Goal: Check status: Check status

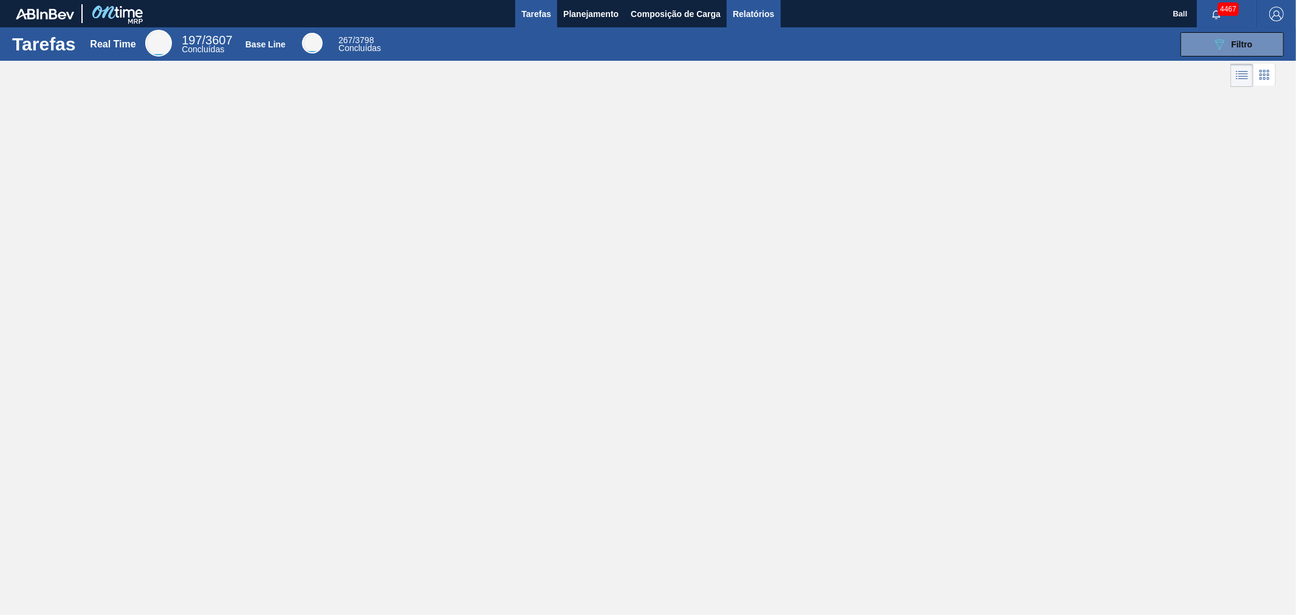
click at [743, 15] on span "Relatórios" at bounding box center [752, 14] width 41 height 15
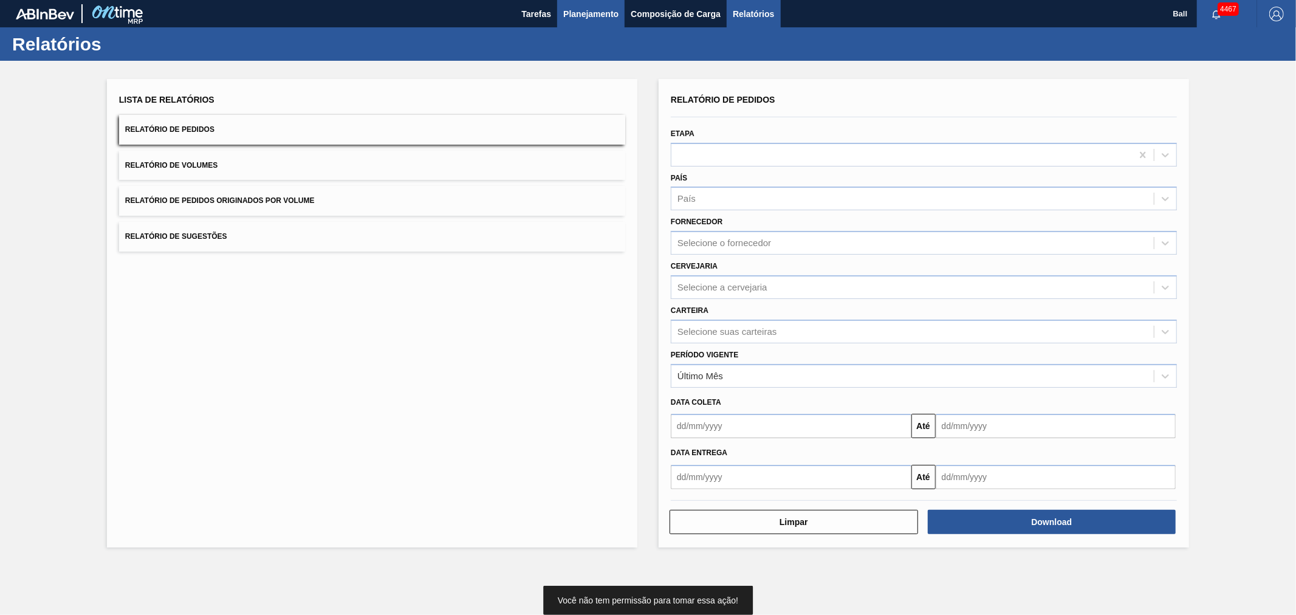
click at [576, 11] on span "Planejamento" at bounding box center [590, 14] width 55 height 15
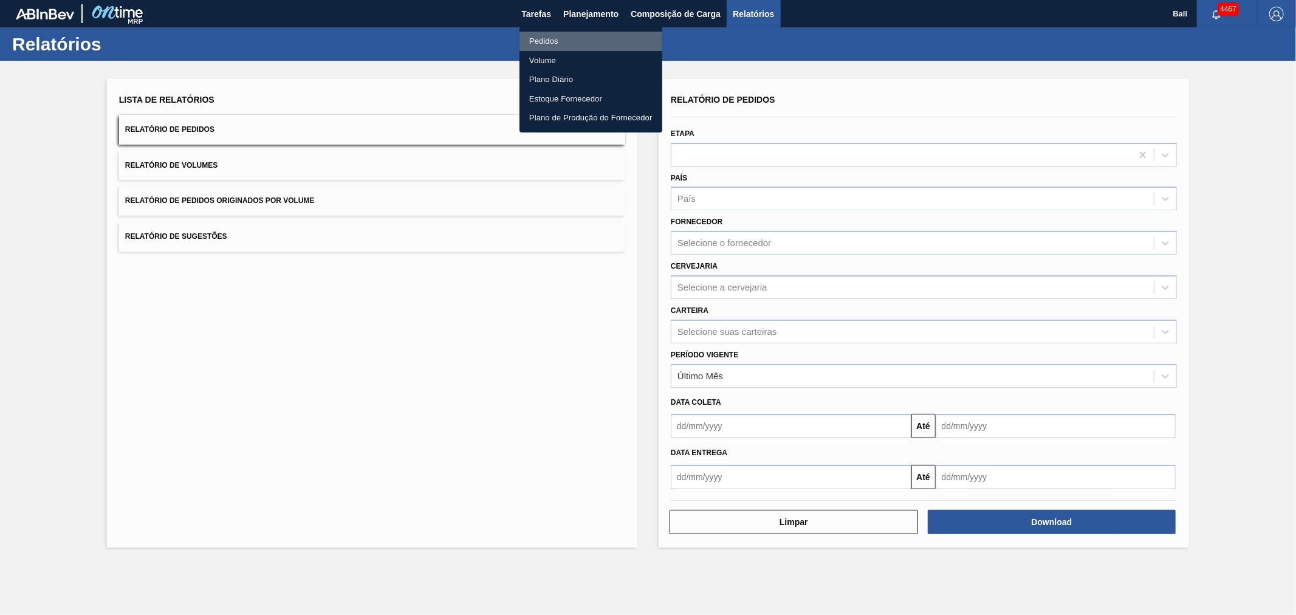
click at [559, 39] on li "Pedidos" at bounding box center [590, 41] width 143 height 19
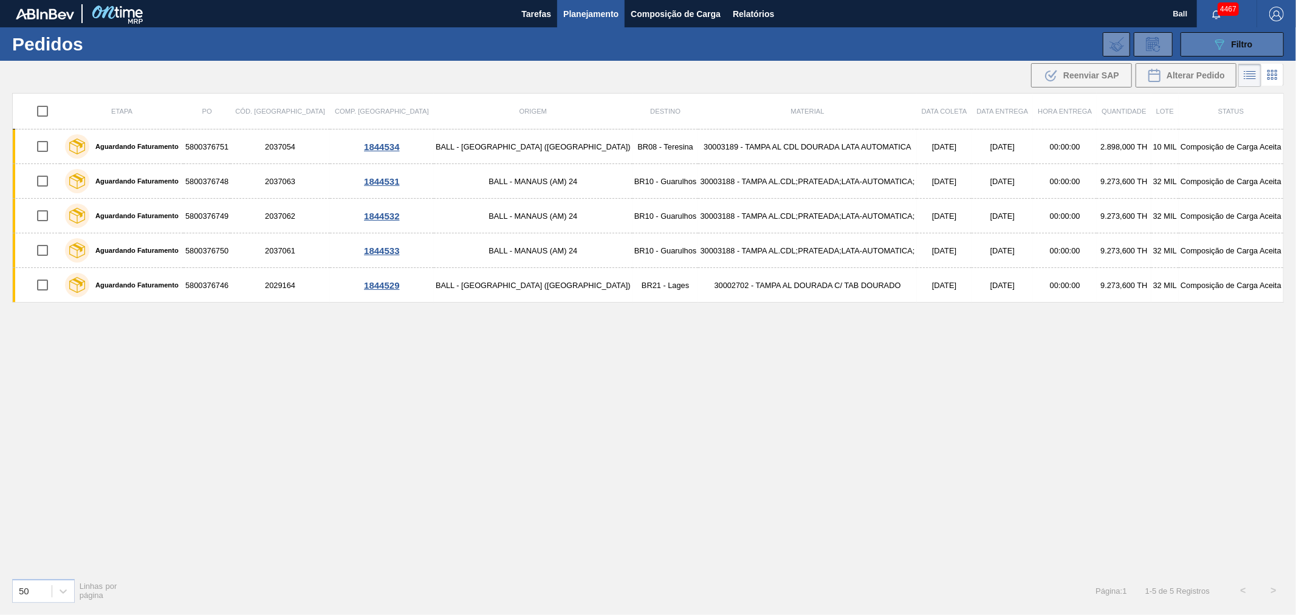
click at [1240, 45] on span "Filtro" at bounding box center [1241, 44] width 21 height 10
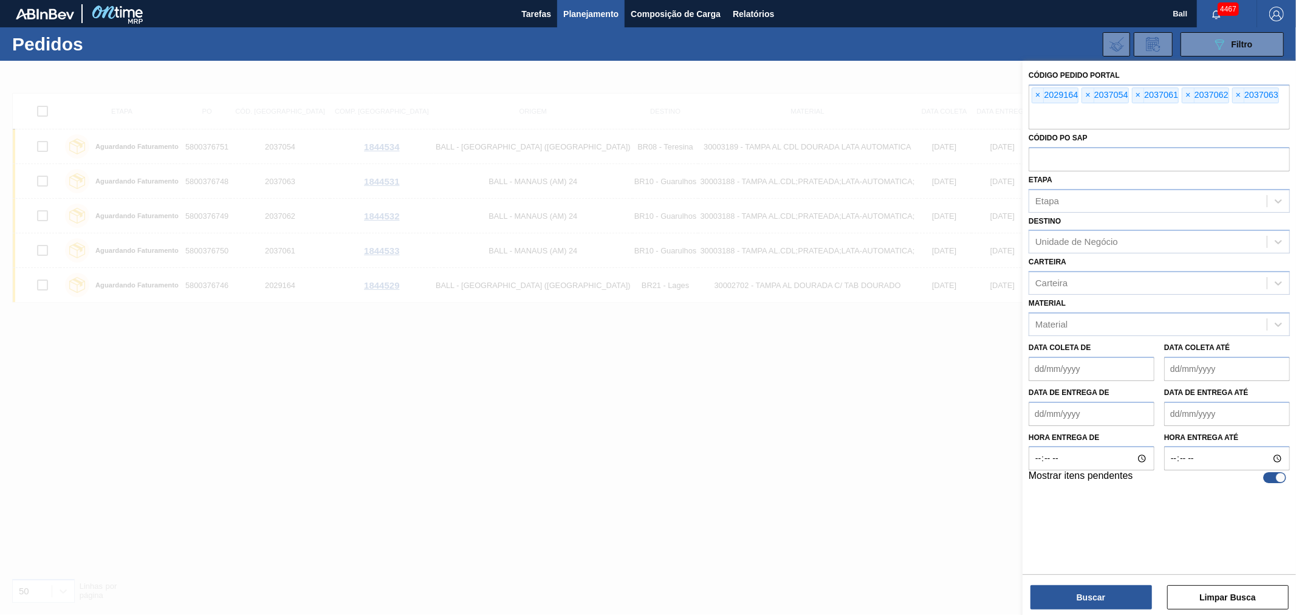
click at [575, 369] on div at bounding box center [648, 368] width 1296 height 615
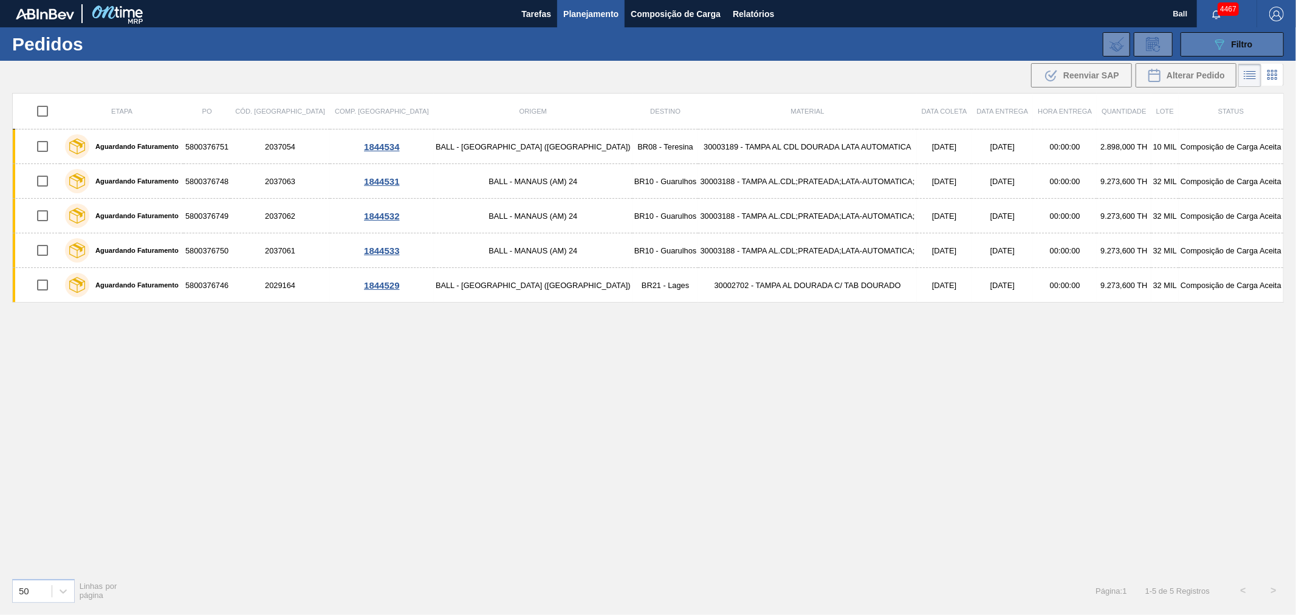
click at [1215, 39] on icon at bounding box center [1219, 44] width 9 height 10
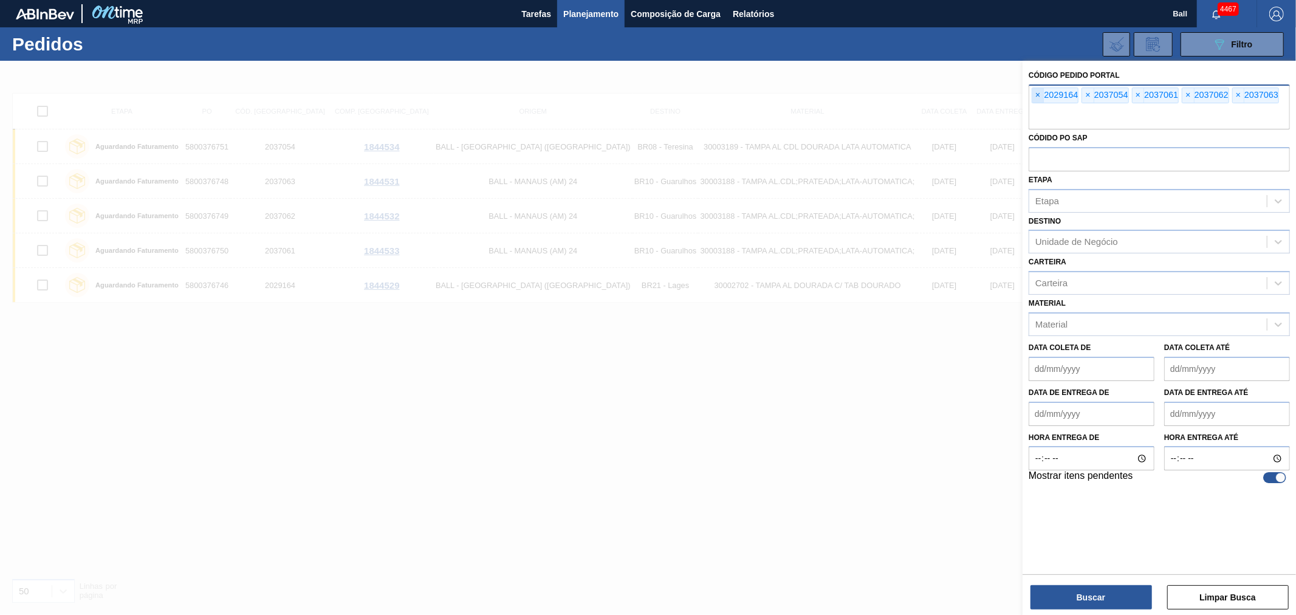
click at [1033, 93] on span "×" at bounding box center [1038, 95] width 12 height 15
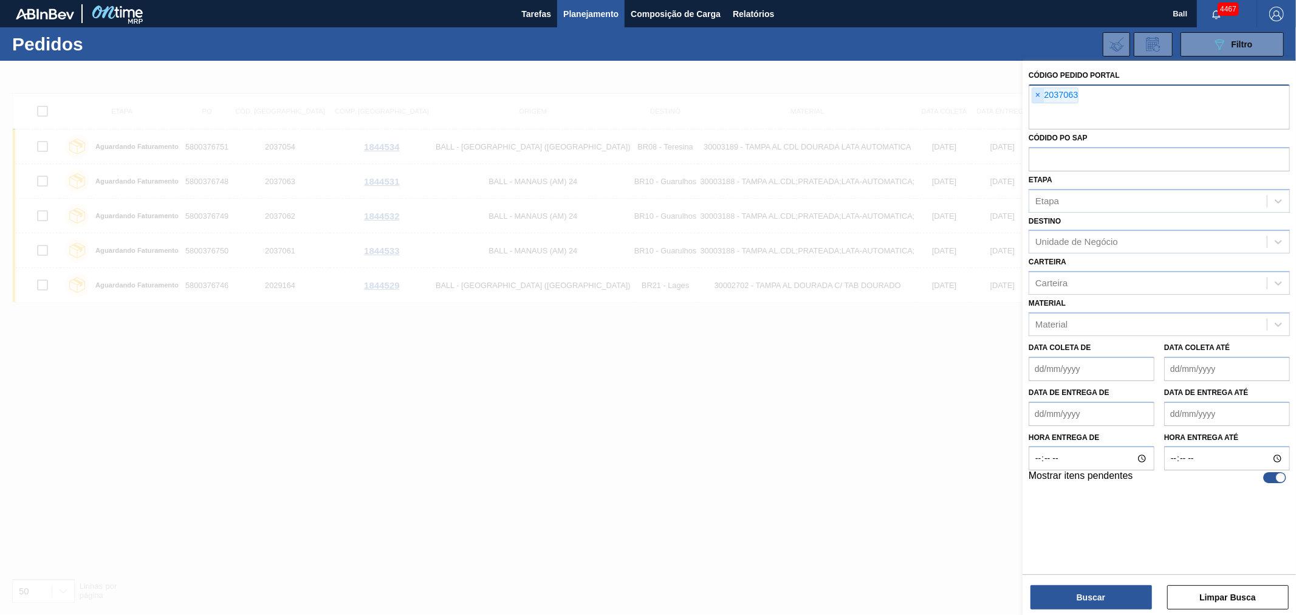
click at [1033, 106] on input "text" at bounding box center [1158, 117] width 261 height 23
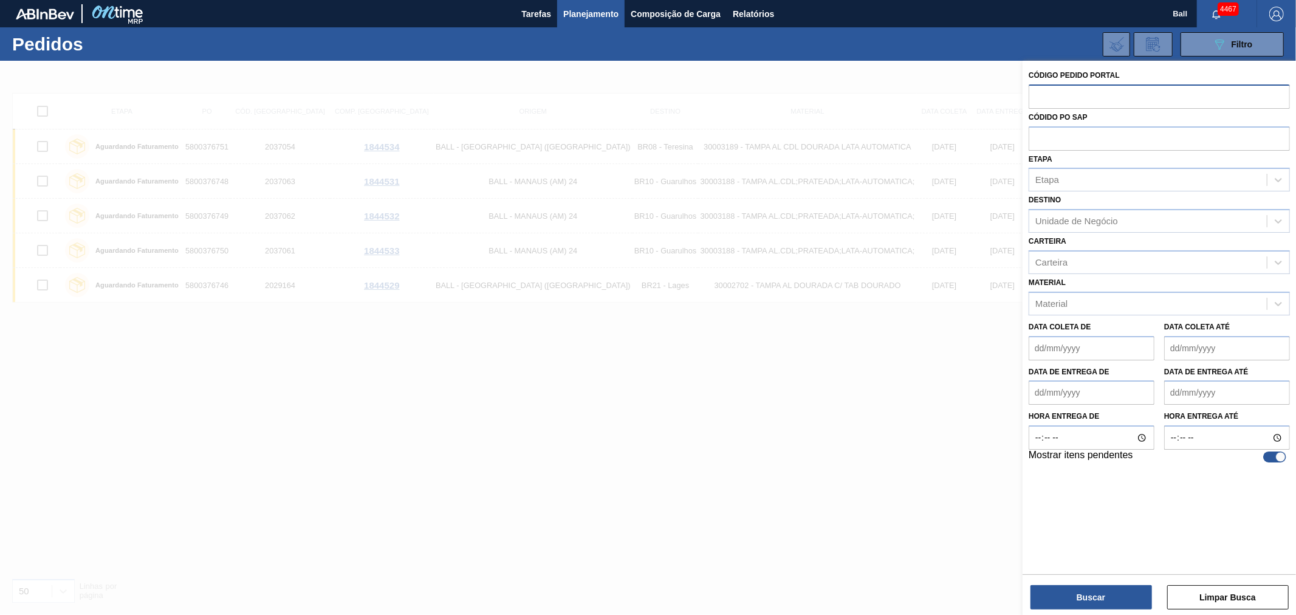
paste input "text"
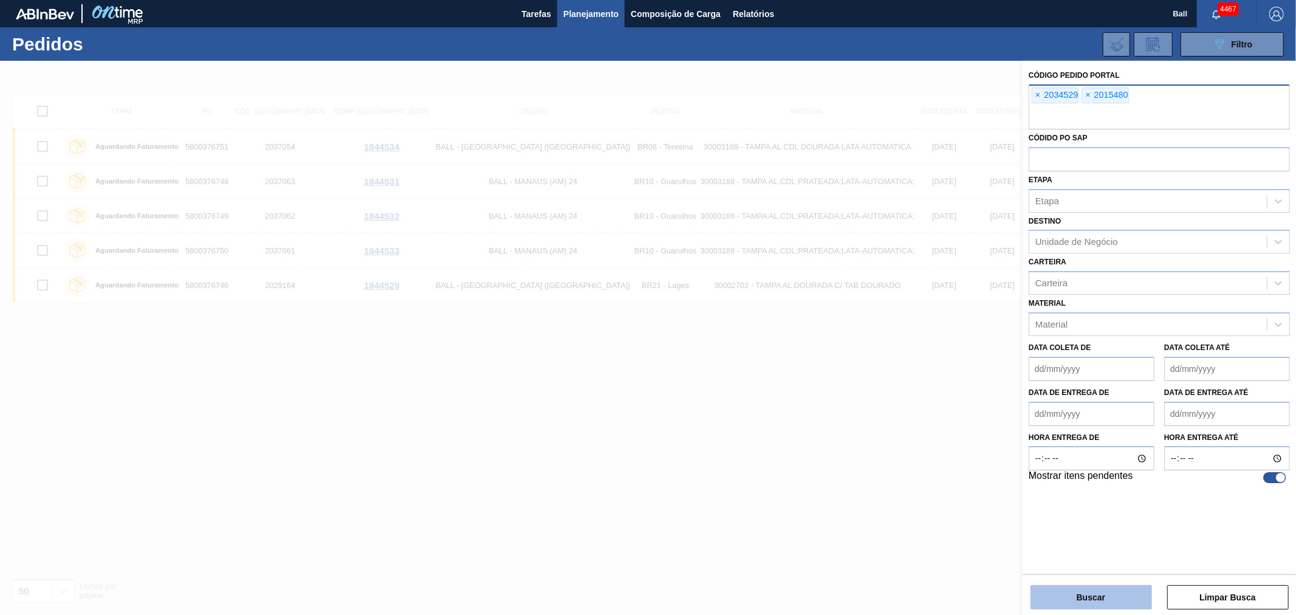
click at [1109, 590] on button "Buscar" at bounding box center [1090, 597] width 121 height 24
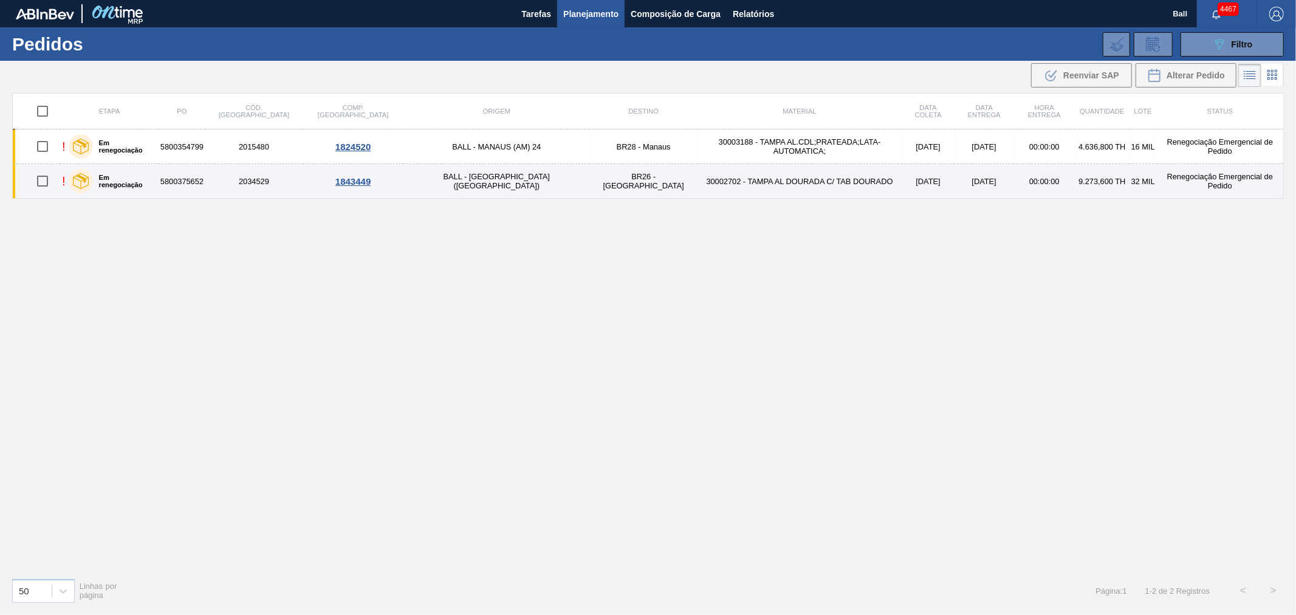
click at [697, 180] on td "30002702 - TAMPA AL DOURADA C/ TAB DOURADO" at bounding box center [799, 181] width 204 height 35
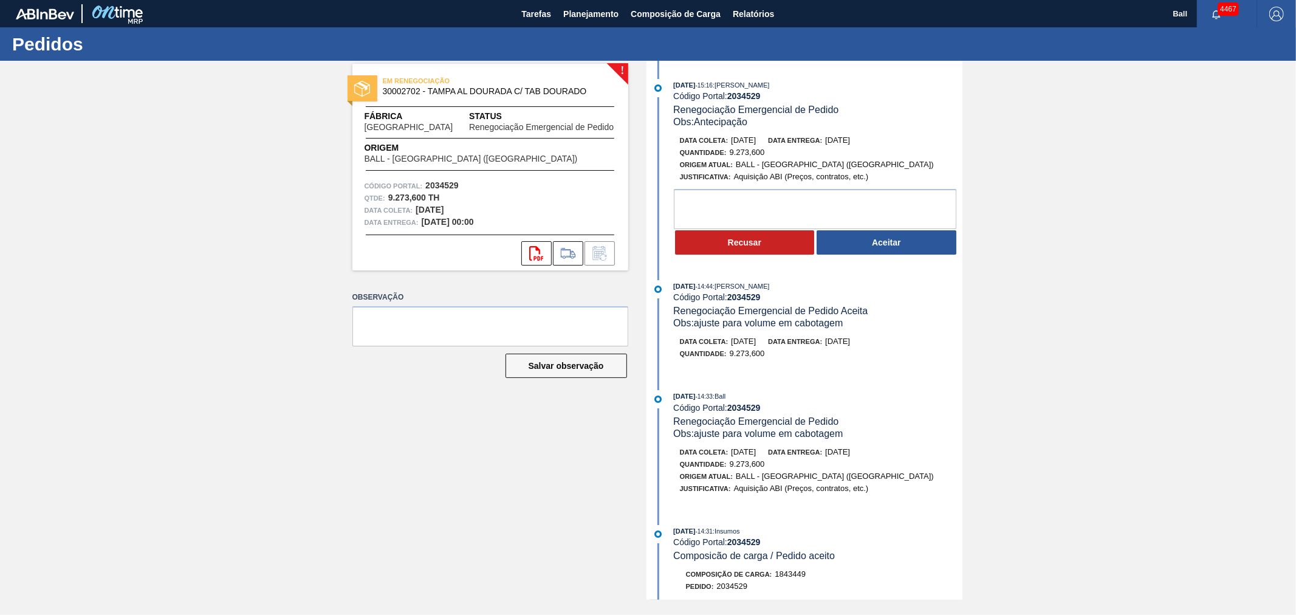
click at [1128, 258] on div "! EM RENEGOCIAÇÃO 30002702 - TAMPA AL DOURADA C/ TAB DOURADO Fábrica Uberlândia…" at bounding box center [648, 330] width 1296 height 539
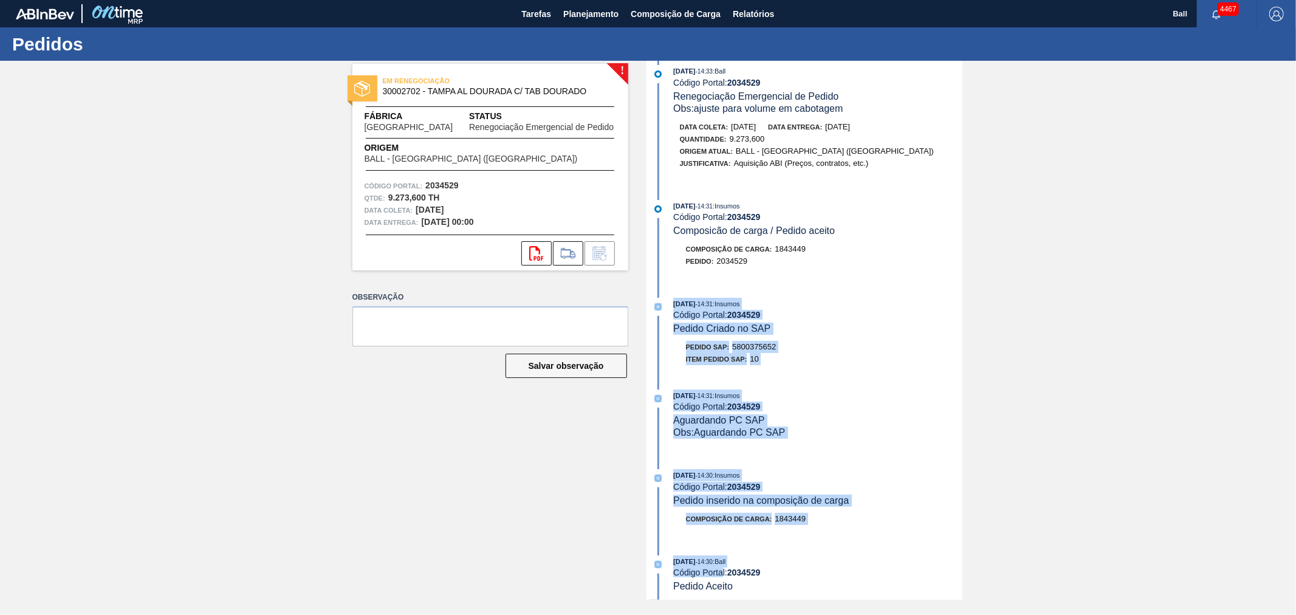
drag, startPoint x: 749, startPoint y: 598, endPoint x: 723, endPoint y: 596, distance: 25.6
click at [723, 275] on div "22/09/2025 - 15:16 : Beatriz Marcelino Vasconcelo Código Portal: 2034529 Renego…" at bounding box center [805, 5] width 313 height 539
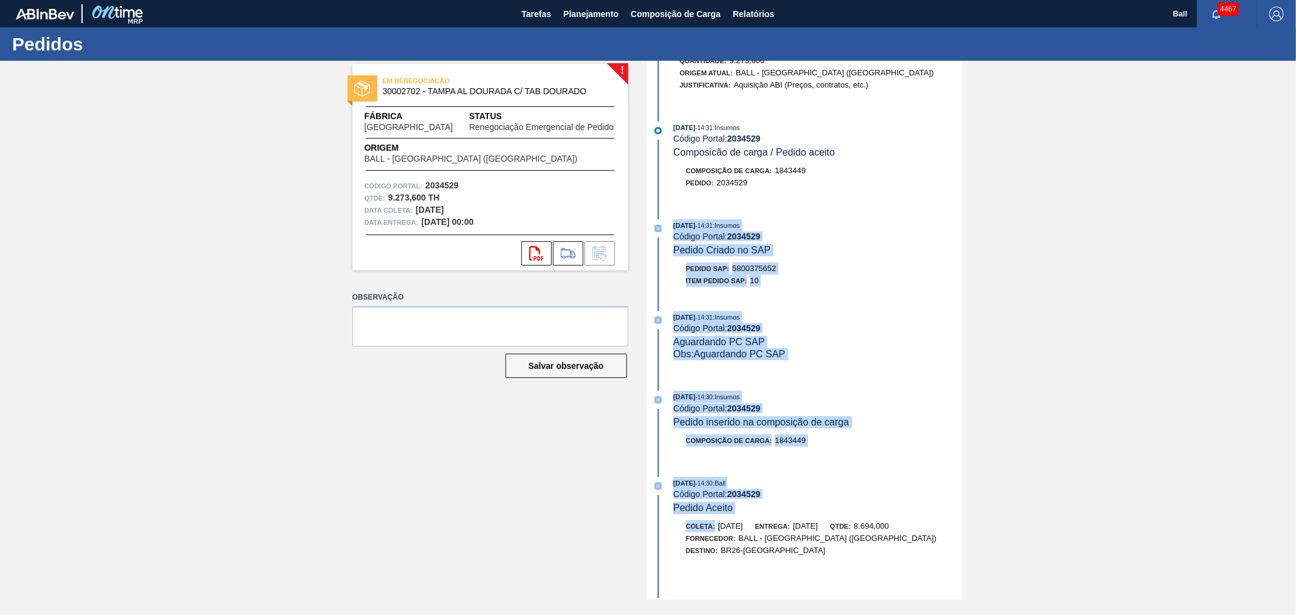
scroll to position [405, 0]
click at [833, 322] on div "22/09/2025 - 14:31 : Insumos" at bounding box center [817, 316] width 288 height 12
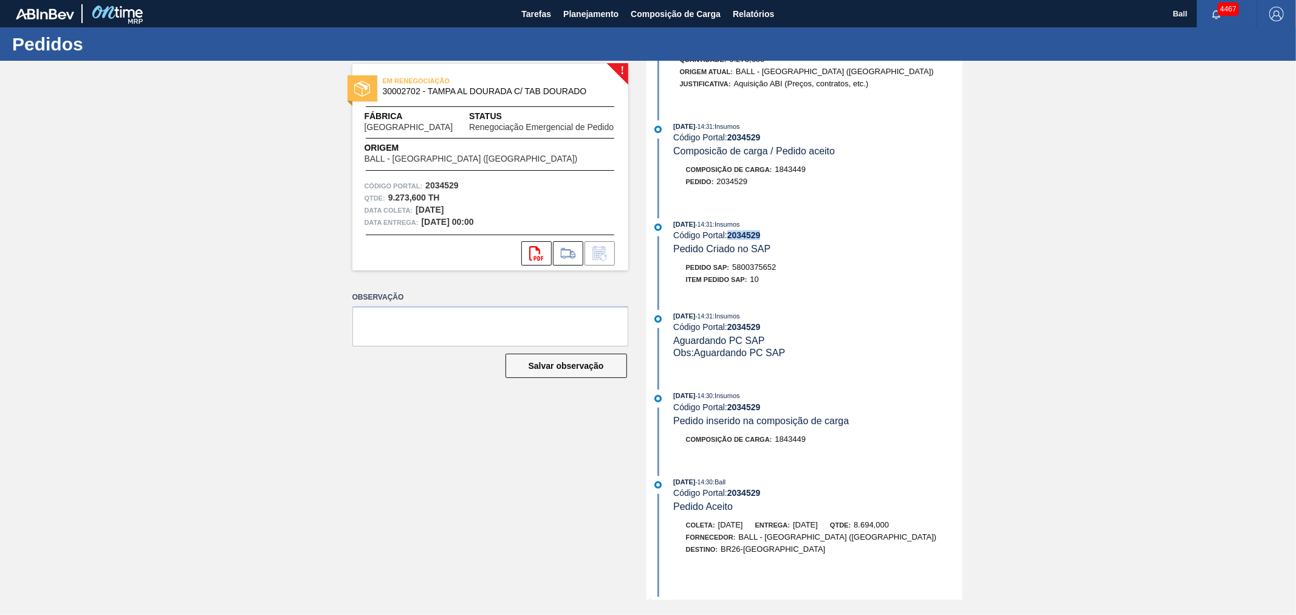
drag, startPoint x: 763, startPoint y: 244, endPoint x: 729, endPoint y: 244, distance: 34.0
click at [729, 240] on div "Código Portal: 2034529" at bounding box center [817, 235] width 288 height 10
copy strong "2034529"
drag, startPoint x: 782, startPoint y: 275, endPoint x: 733, endPoint y: 275, distance: 48.6
click at [733, 273] on div "Pedido SAP: 5800375652" at bounding box center [818, 267] width 288 height 12
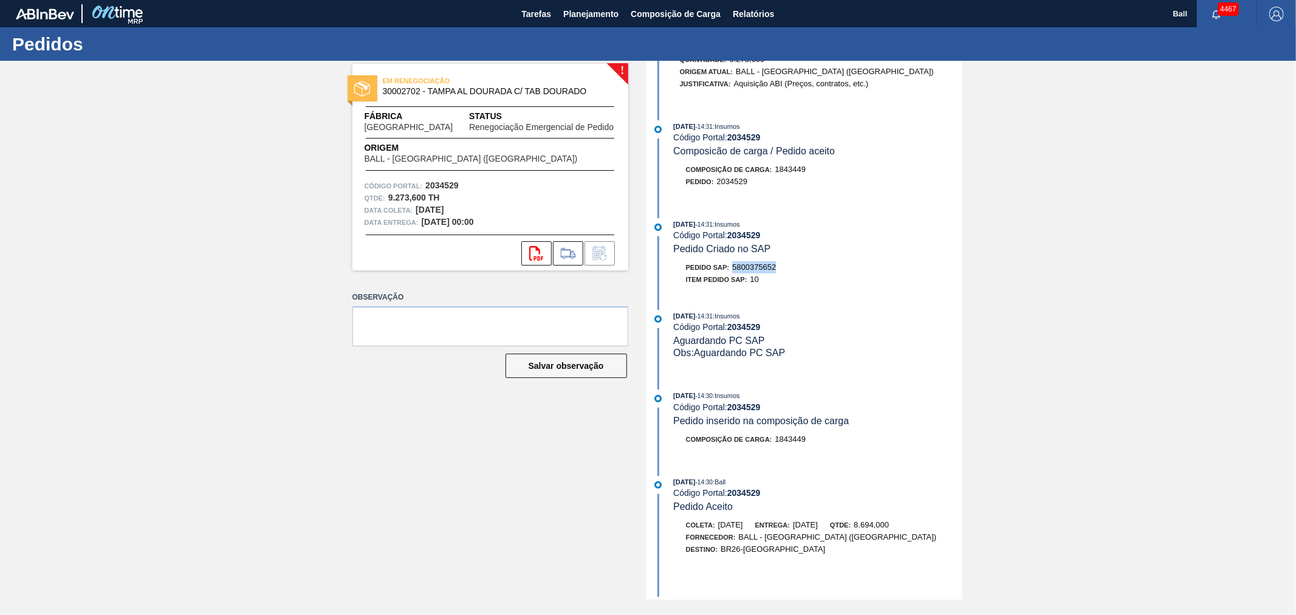
copy span "5800375652"
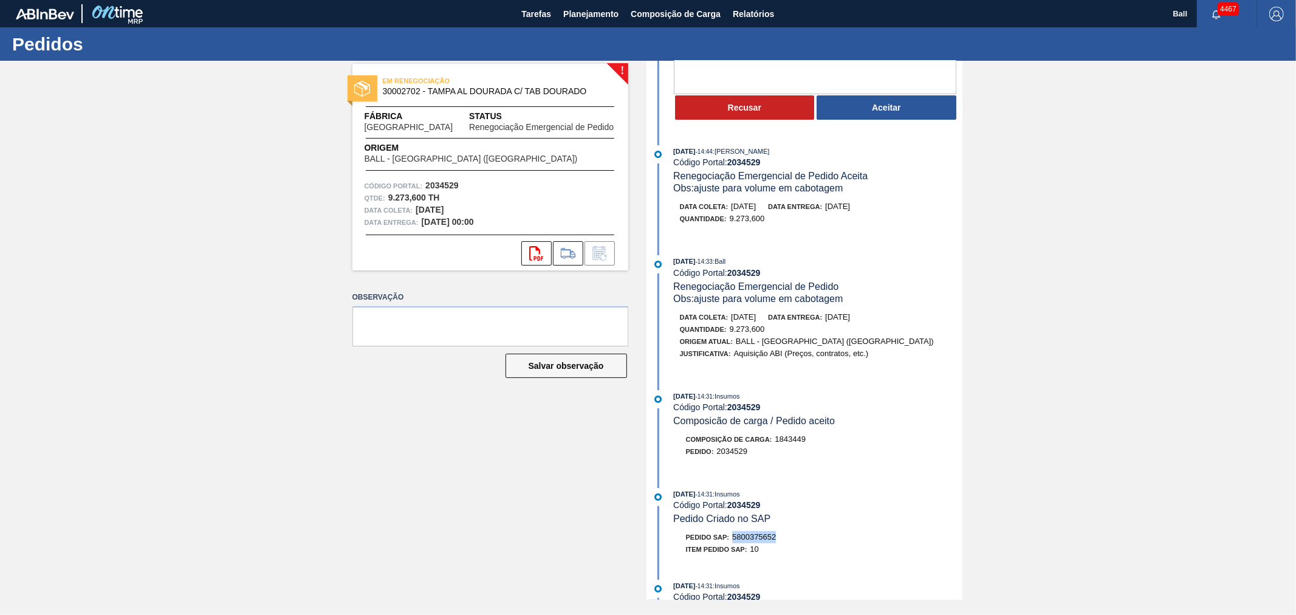
scroll to position [0, 0]
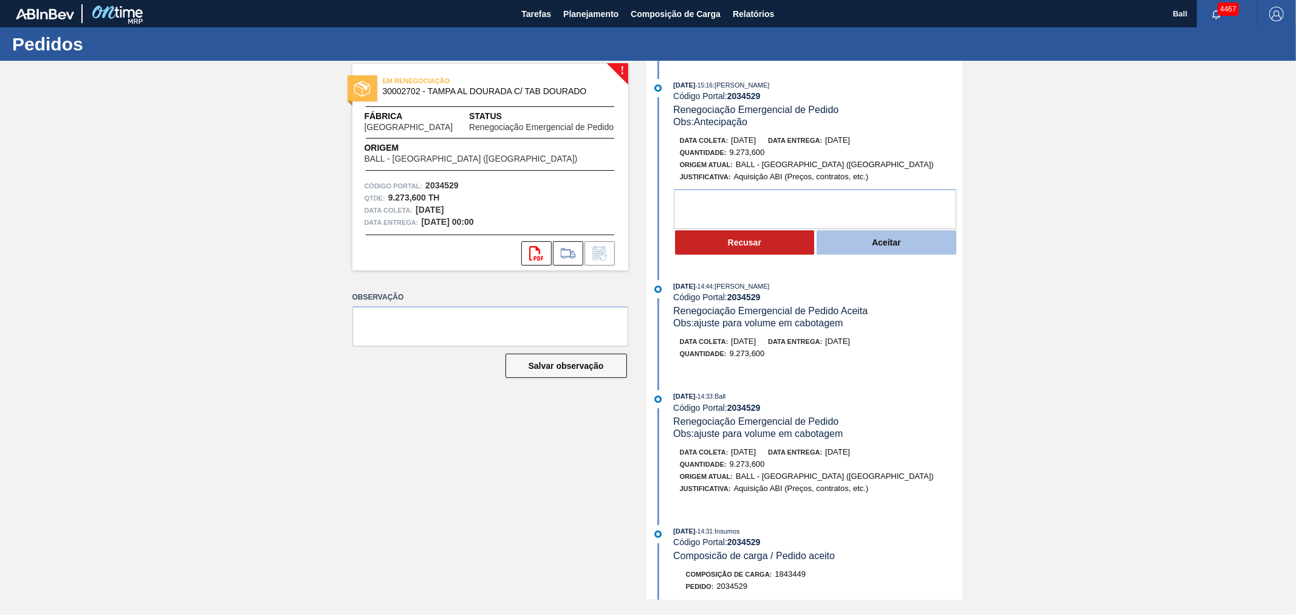
click at [906, 247] on button "Aceitar" at bounding box center [886, 242] width 140 height 24
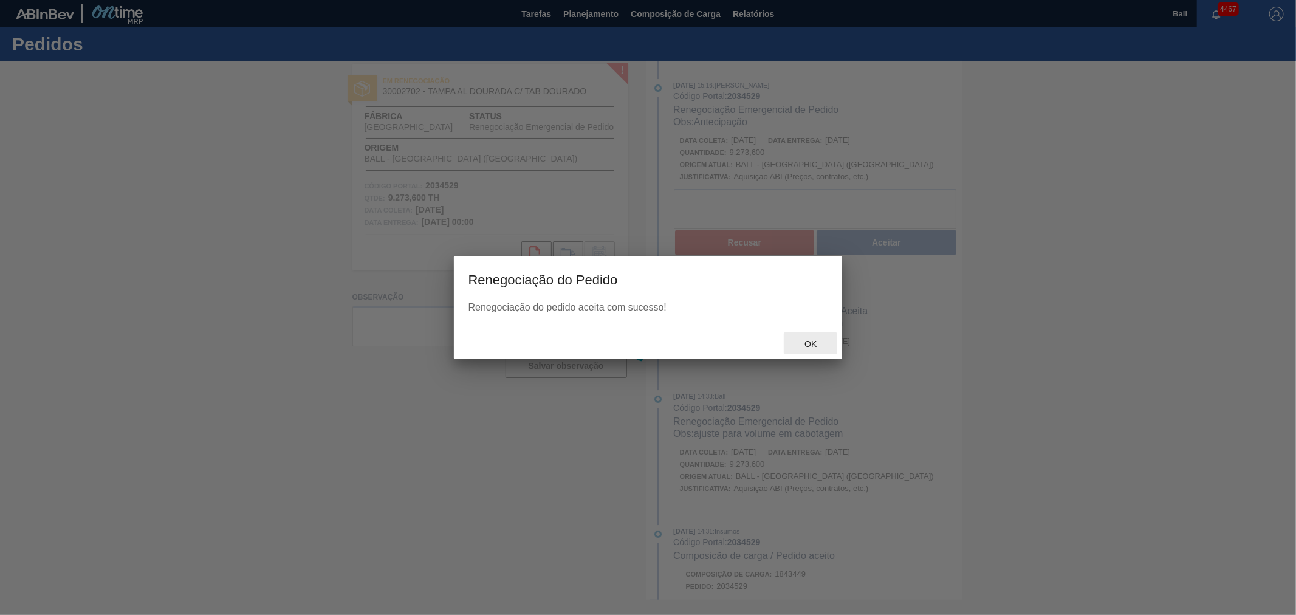
click at [814, 341] on span "Ok" at bounding box center [810, 344] width 32 height 10
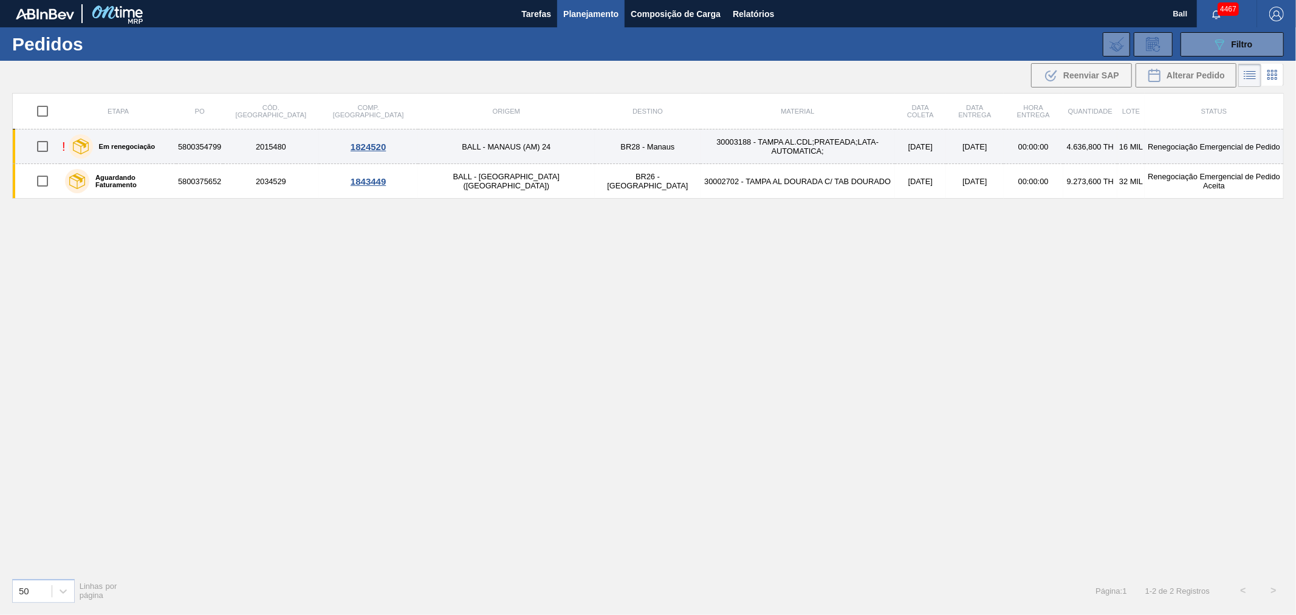
click at [700, 149] on td "30003188 - TAMPA AL.CDL;PRATEADA;LATA-AUTOMATICA;" at bounding box center [797, 146] width 194 height 35
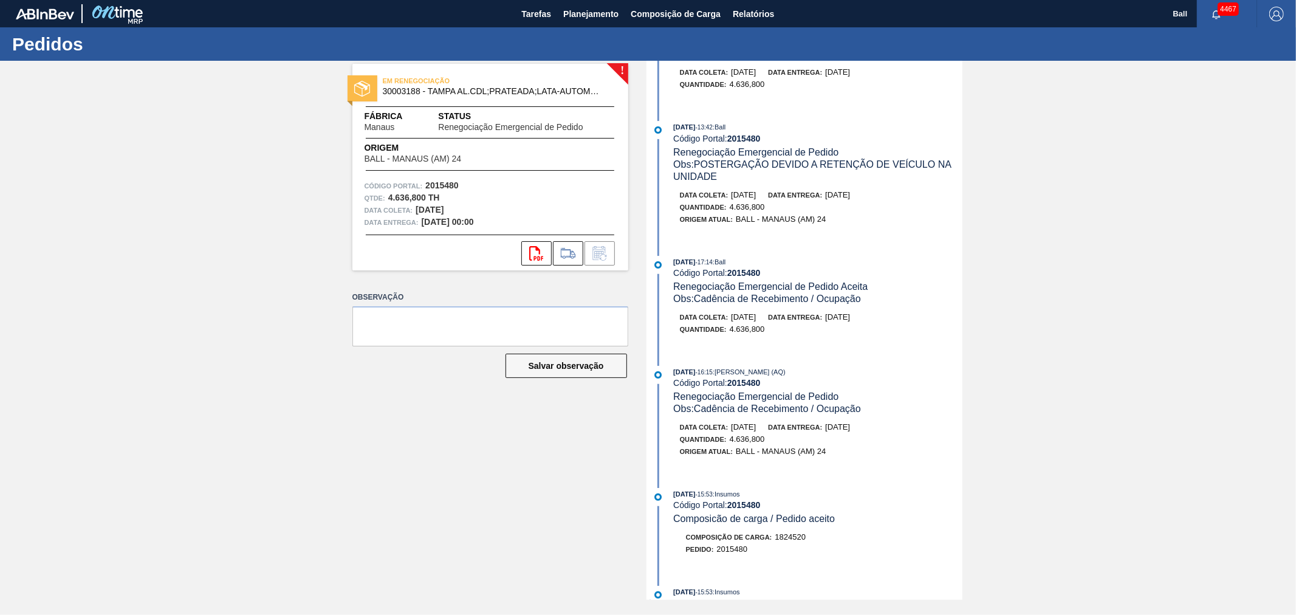
scroll to position [405, 0]
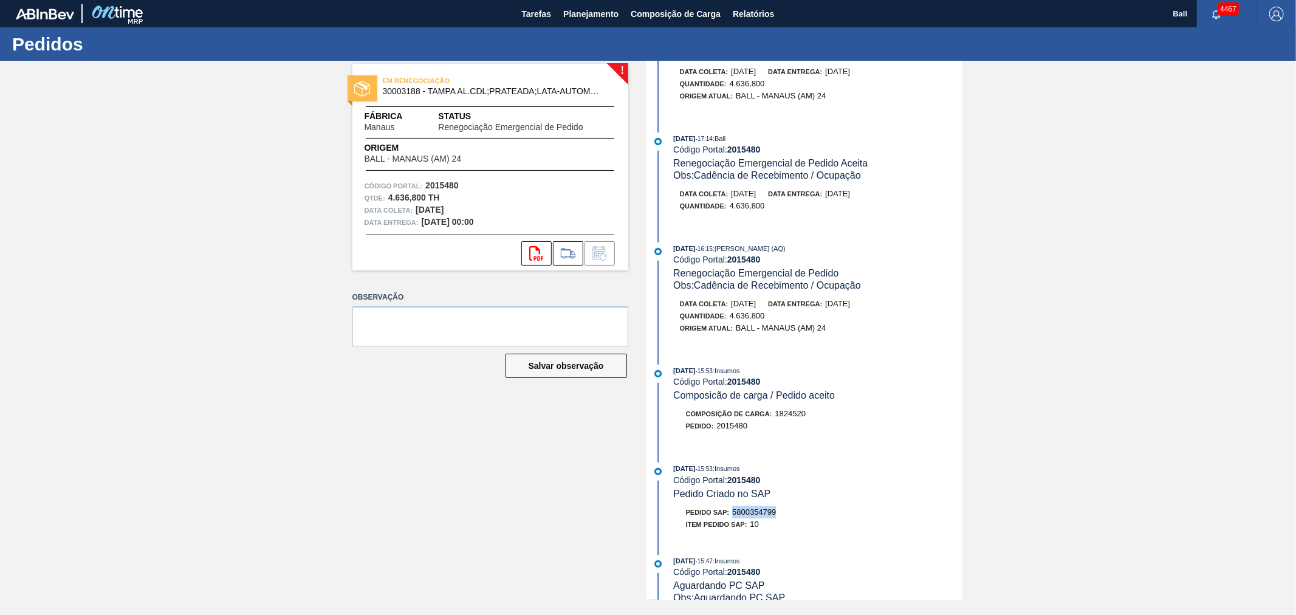
drag, startPoint x: 765, startPoint y: 521, endPoint x: 730, endPoint y: 522, distance: 35.2
click at [730, 518] on div "Pedido SAP: 5800354799" at bounding box center [818, 512] width 288 height 12
copy span "5800354799"
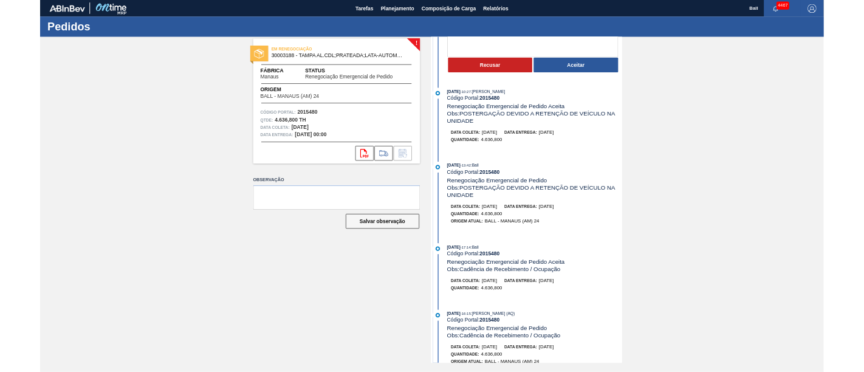
scroll to position [0, 0]
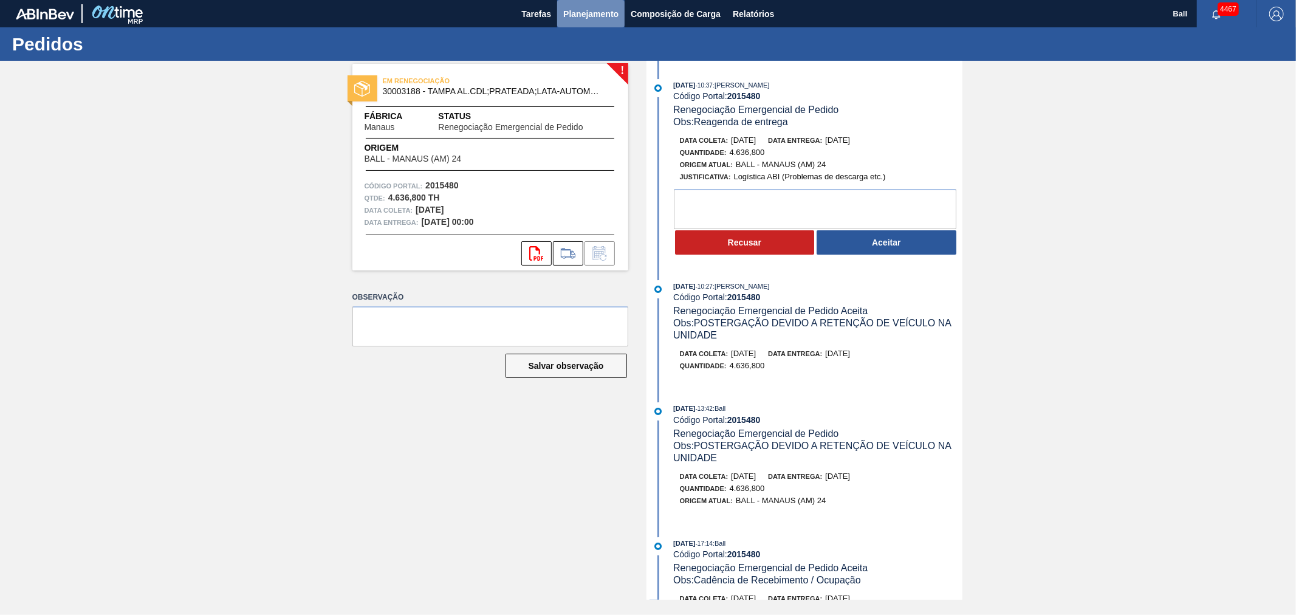
click at [609, 14] on span "Planejamento" at bounding box center [590, 14] width 55 height 15
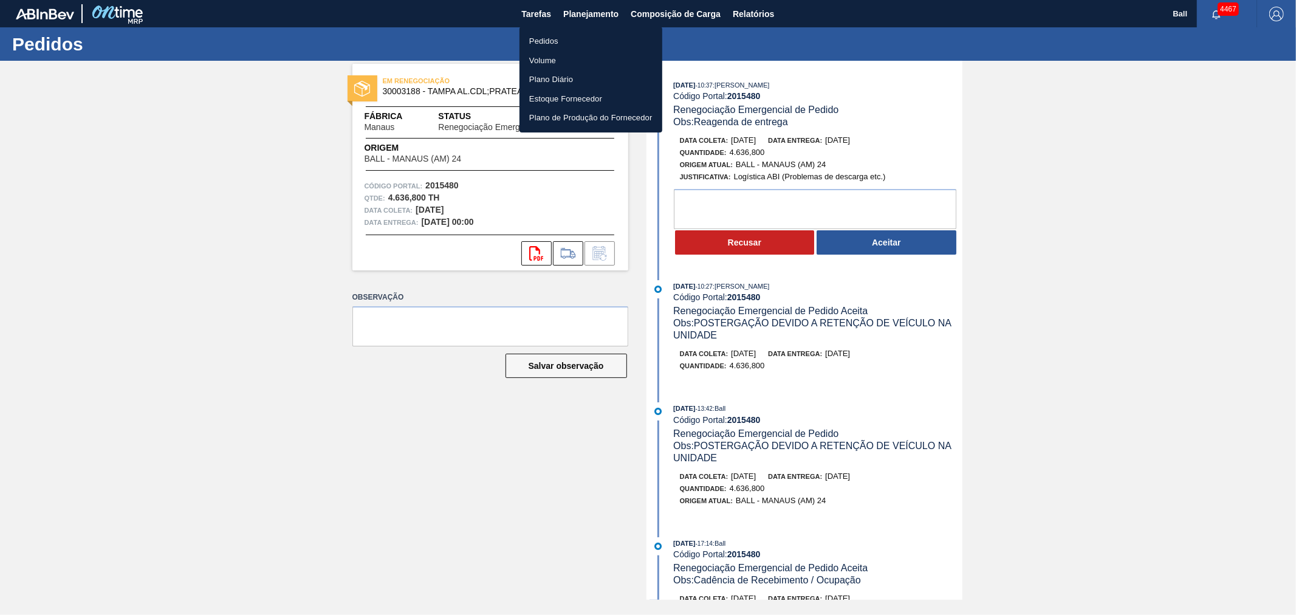
click at [558, 40] on li "Pedidos" at bounding box center [590, 41] width 143 height 19
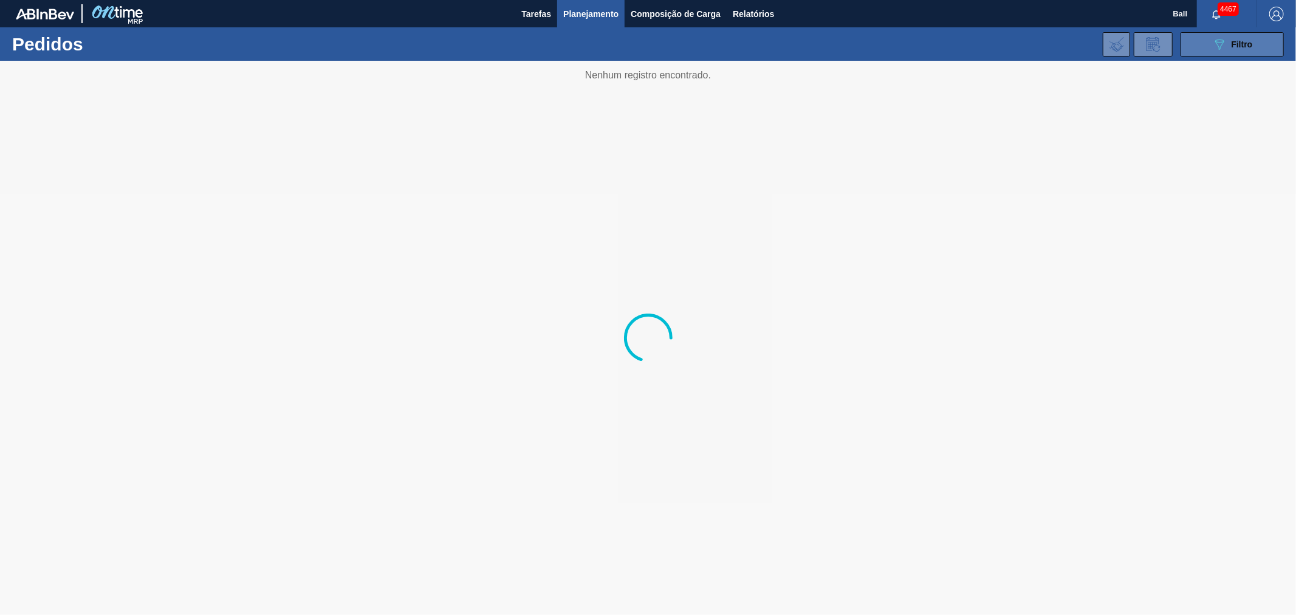
click at [1200, 41] on button "089F7B8B-B2A5-4AFE-B5C0-19BA573D28AC Filtro" at bounding box center [1231, 44] width 103 height 24
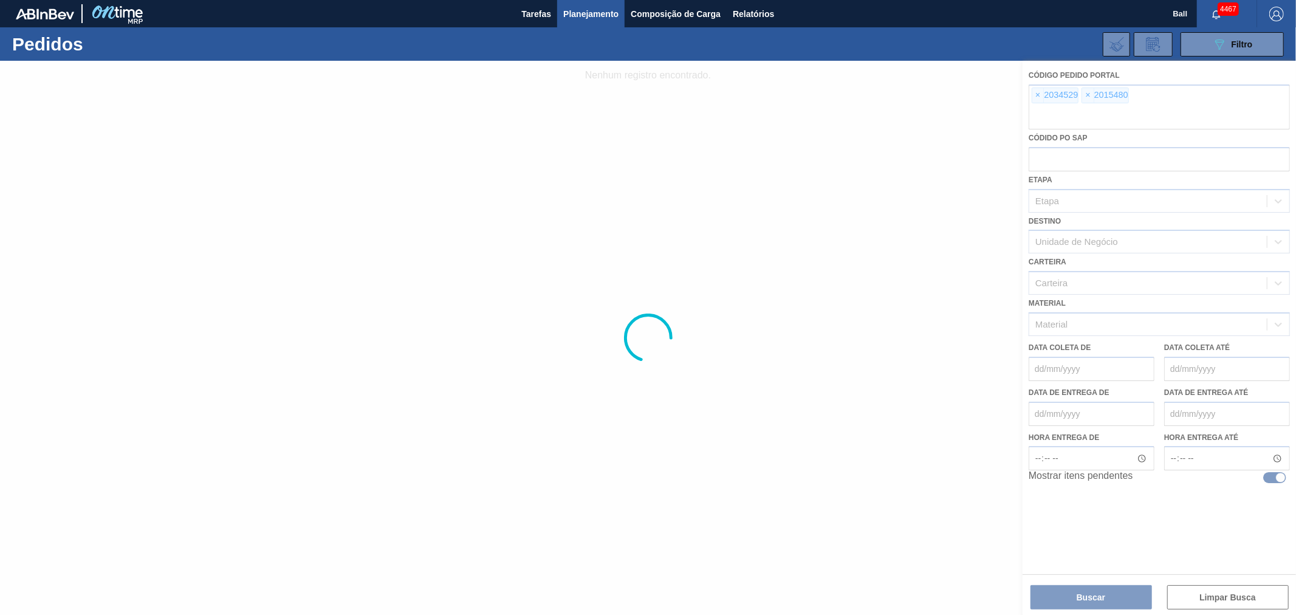
click at [1041, 93] on div at bounding box center [648, 338] width 1296 height 554
click at [1037, 94] on div at bounding box center [648, 338] width 1296 height 554
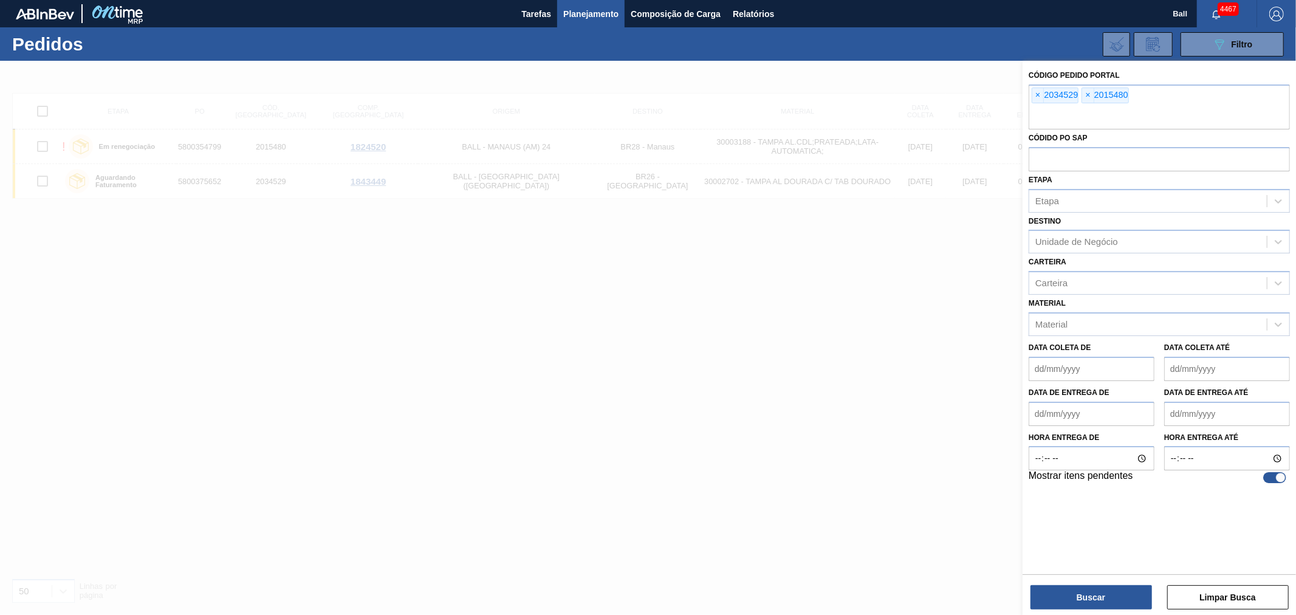
click at [1037, 94] on span "×" at bounding box center [1038, 95] width 12 height 15
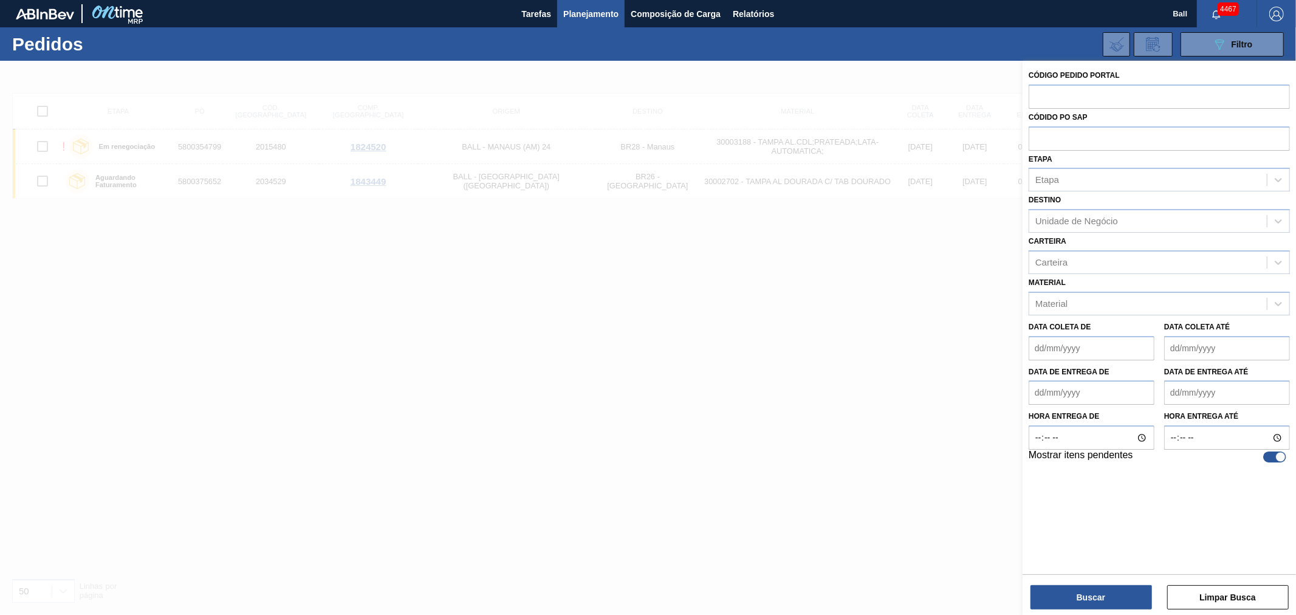
click at [1037, 94] on input "text" at bounding box center [1158, 95] width 261 height 23
click at [1031, 135] on input "text" at bounding box center [1158, 137] width 261 height 23
paste input "5800375646"
type input "5800375646"
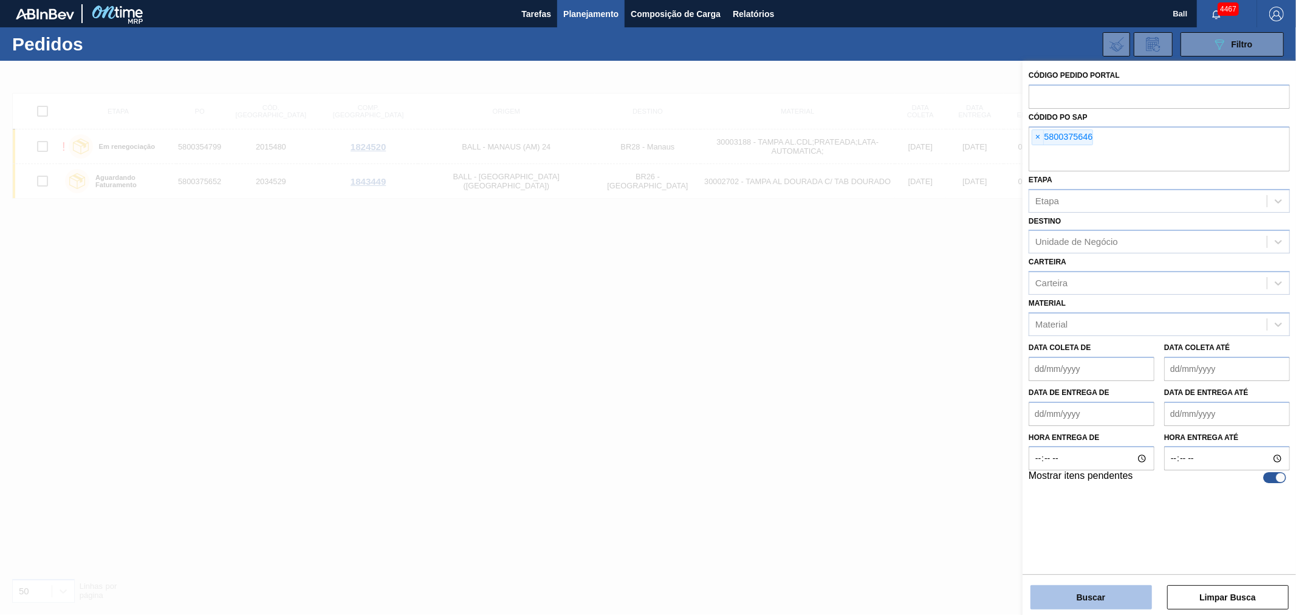
click at [1078, 590] on button "Buscar" at bounding box center [1090, 597] width 121 height 24
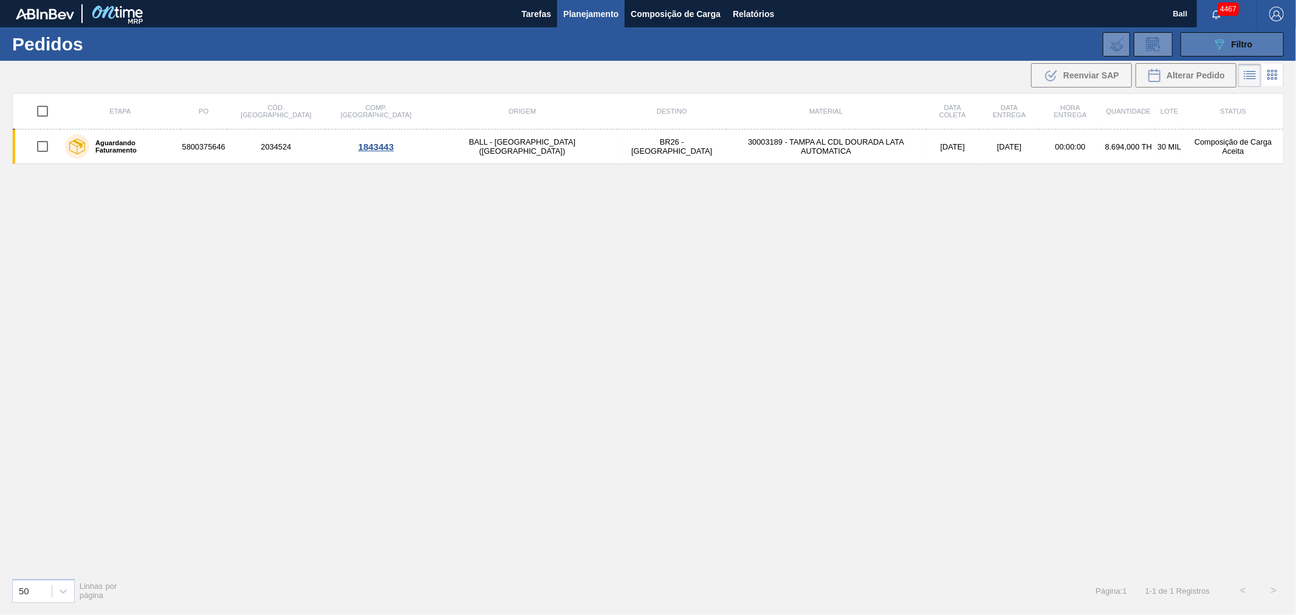
click at [1231, 49] on span "Filtro" at bounding box center [1241, 44] width 21 height 10
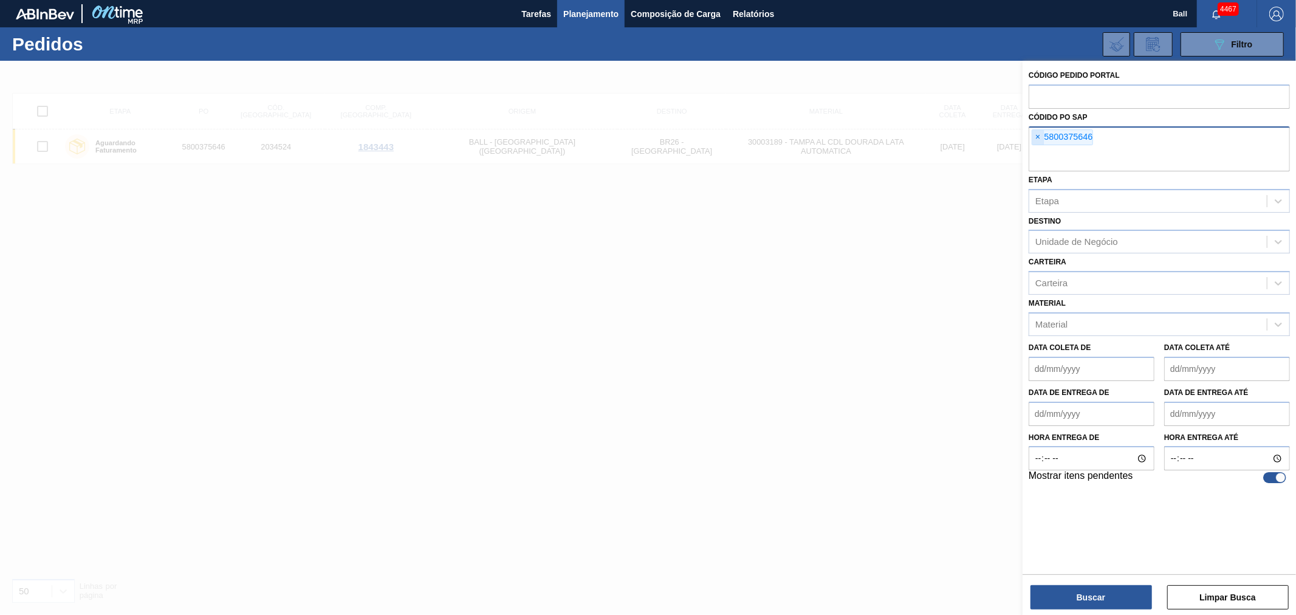
click at [1035, 138] on span "×" at bounding box center [1038, 137] width 12 height 15
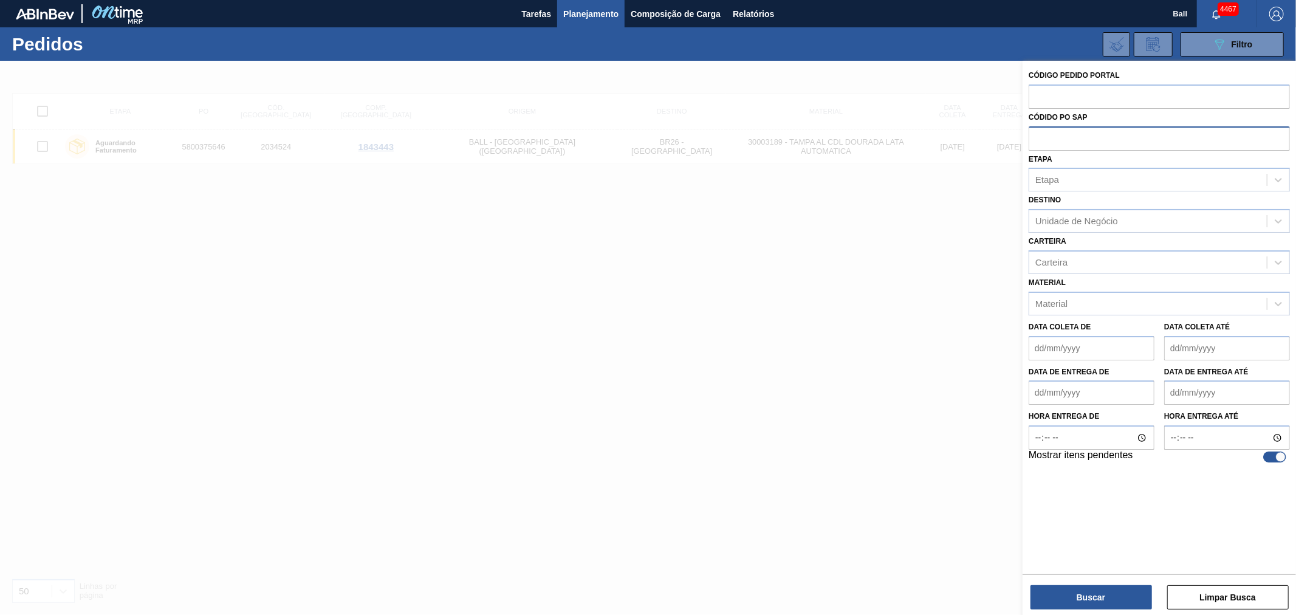
paste input "5800359557"
type input "5800359557"
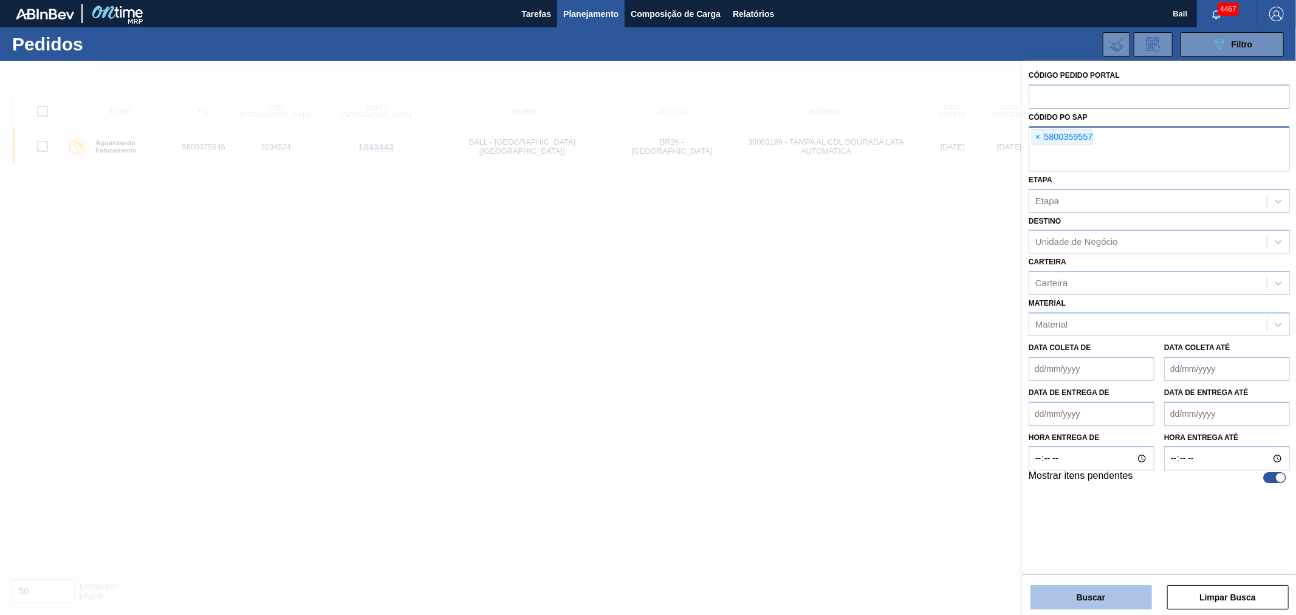
click at [1045, 593] on button "Buscar" at bounding box center [1090, 597] width 121 height 24
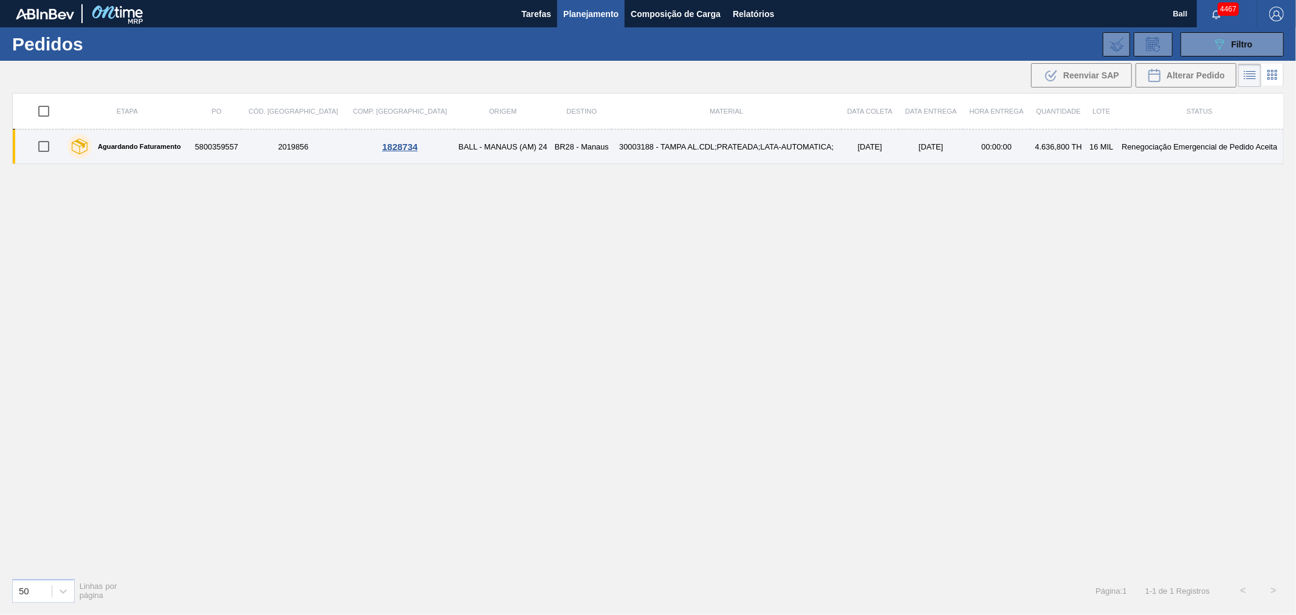
click at [904, 150] on td "[DATE]" at bounding box center [930, 146] width 64 height 35
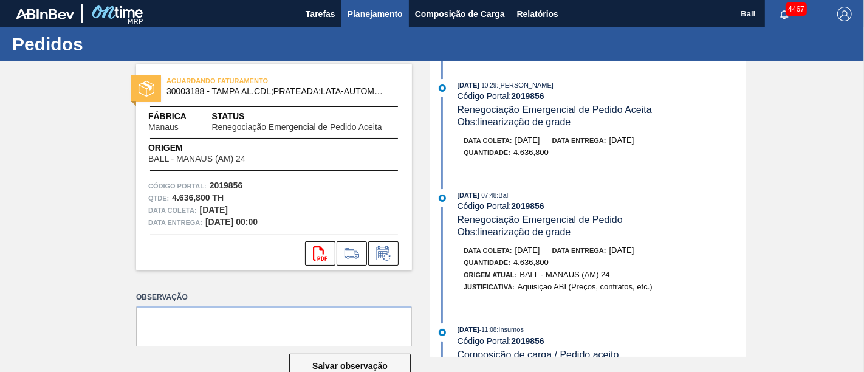
click at [371, 9] on span "Planejamento" at bounding box center [374, 14] width 55 height 15
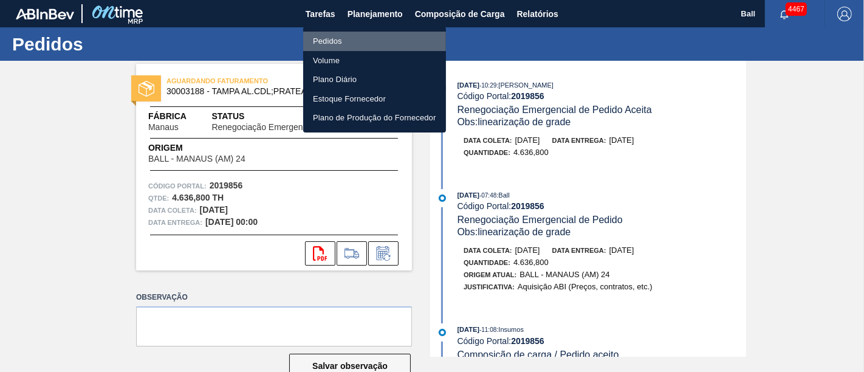
click at [337, 46] on li "Pedidos" at bounding box center [374, 41] width 143 height 19
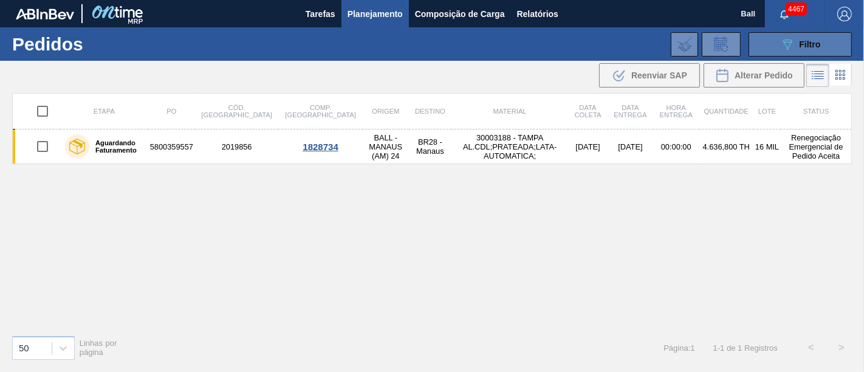
click at [786, 46] on icon at bounding box center [787, 44] width 9 height 10
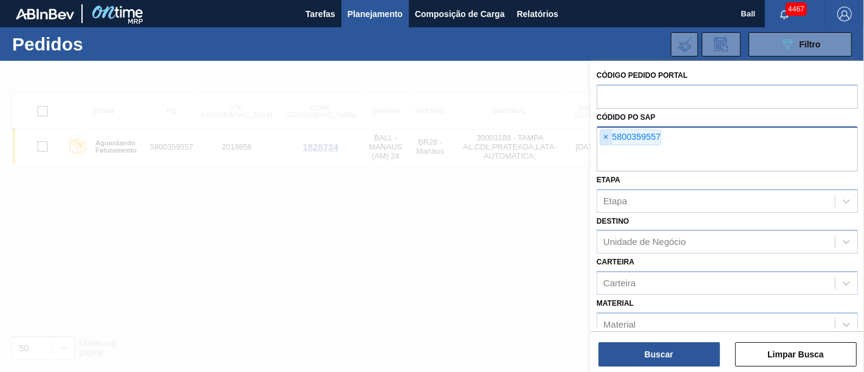
click at [605, 137] on span "×" at bounding box center [606, 137] width 12 height 15
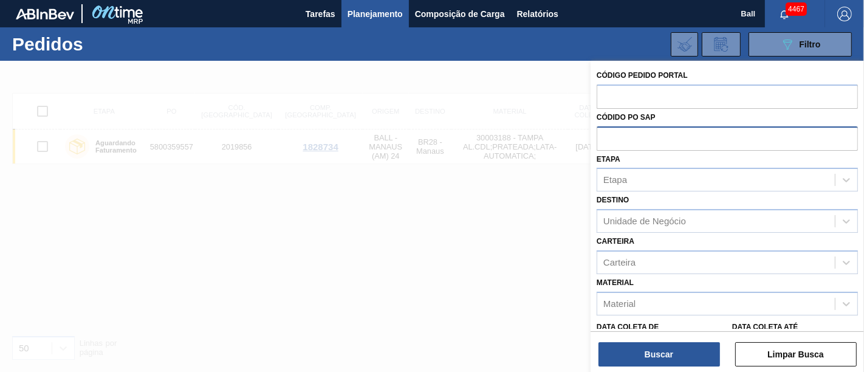
paste input "5800359563"
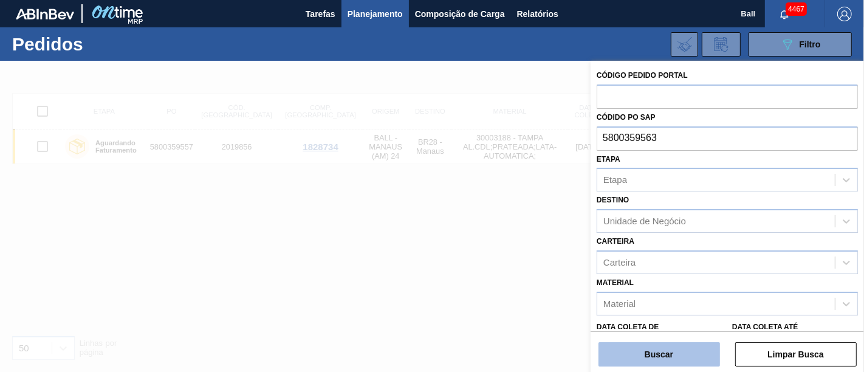
type input "5800359563"
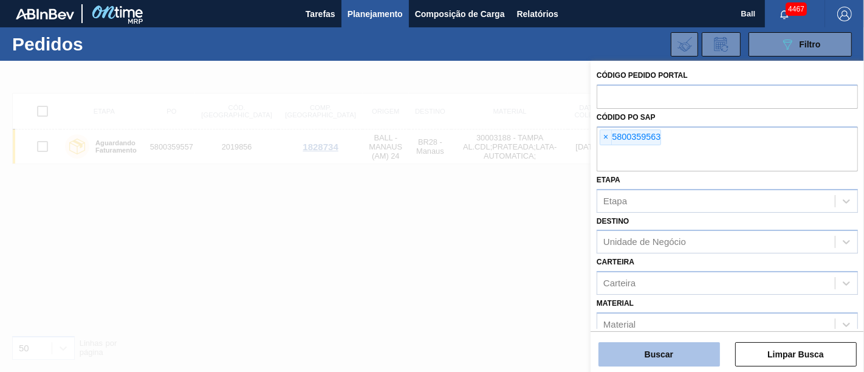
click at [649, 353] on button "Buscar" at bounding box center [658, 354] width 121 height 24
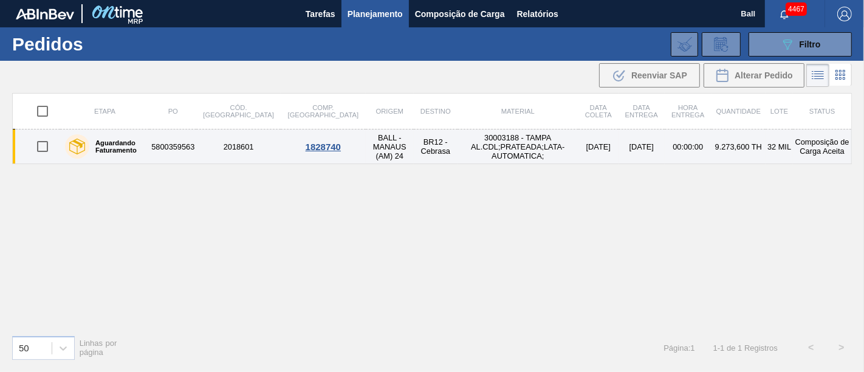
click at [578, 145] on td "[DATE]" at bounding box center [598, 146] width 40 height 35
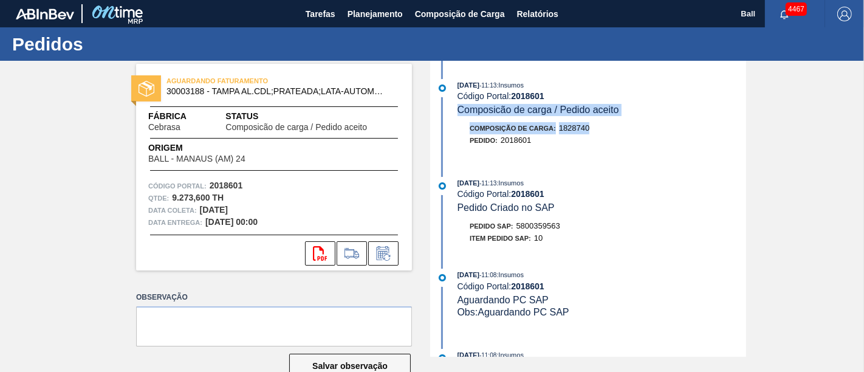
drag, startPoint x: 742, startPoint y: 97, endPoint x: 742, endPoint y: 136, distance: 38.9
click at [742, 136] on div "[DATE] 11:13 : Insumos Código Portal: 2018601 Composicão de carga / Pedido acei…" at bounding box center [589, 119] width 313 height 80
click at [656, 145] on div "Pedido : 2018601" at bounding box center [601, 140] width 288 height 12
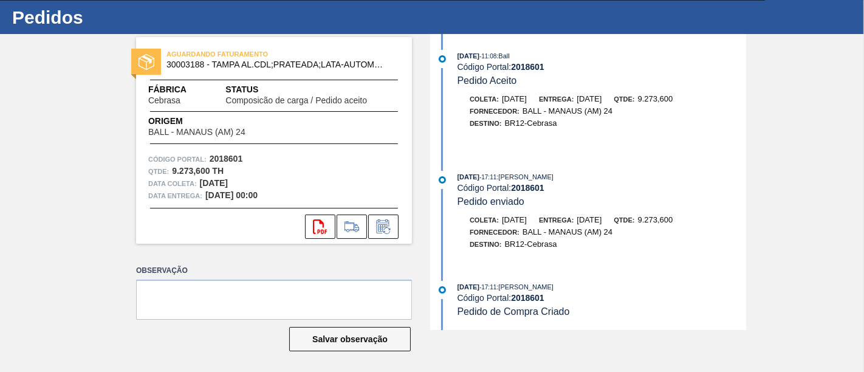
scroll to position [29, 0]
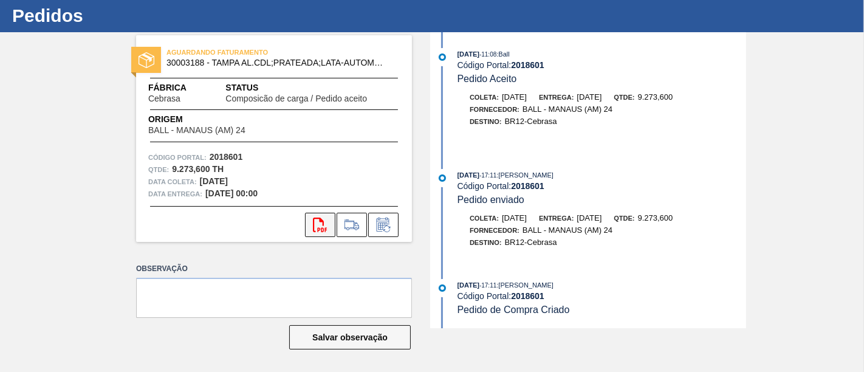
click at [321, 223] on icon "svg{fill:#ff0000}" at bounding box center [320, 224] width 15 height 15
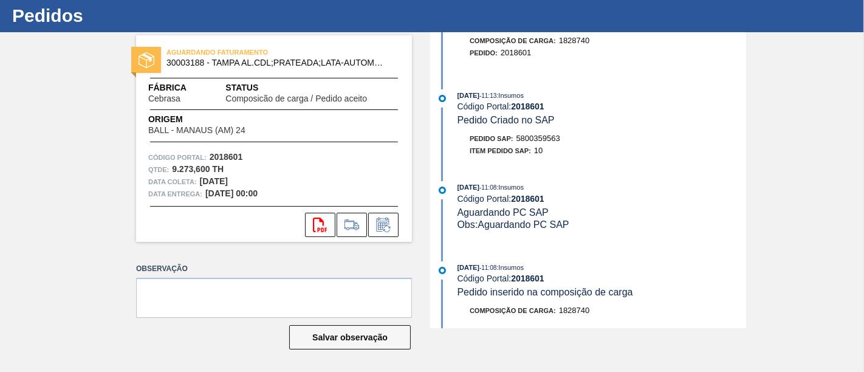
scroll to position [47, 0]
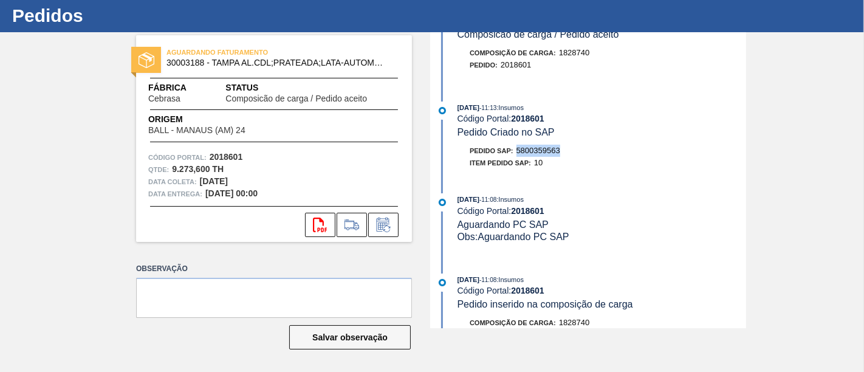
drag, startPoint x: 562, startPoint y: 157, endPoint x: 517, endPoint y: 157, distance: 44.3
click at [517, 157] on div "Pedido SAP: 5800359563" at bounding box center [601, 151] width 288 height 12
copy span "5800359563"
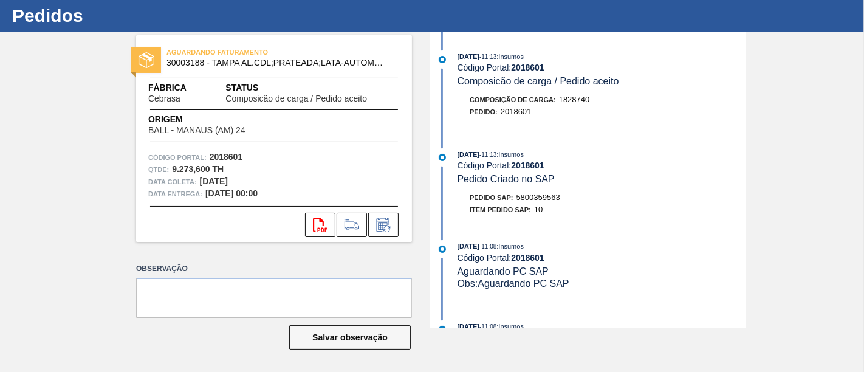
click at [53, 11] on h1 "Pedidos" at bounding box center [120, 16] width 216 height 14
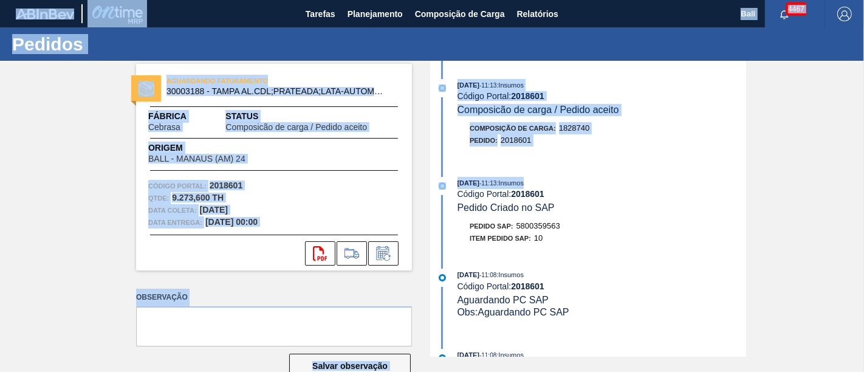
drag, startPoint x: 798, startPoint y: 152, endPoint x: 794, endPoint y: -34, distance: 186.5
click at [794, 0] on html "Tarefas Planejamento Composição de Carga Relatórios Ball 4467 Marcar todas como…" at bounding box center [432, 0] width 864 height 0
click at [389, 18] on span "Planejamento" at bounding box center [374, 14] width 55 height 15
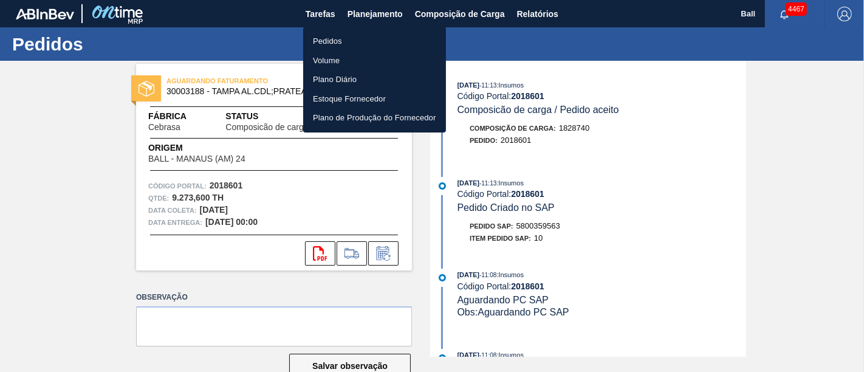
click at [367, 8] on div at bounding box center [432, 186] width 864 height 372
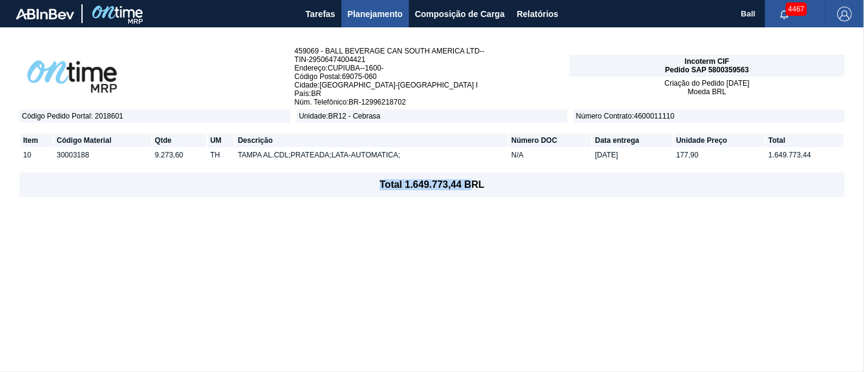
drag, startPoint x: 346, startPoint y: 225, endPoint x: 489, endPoint y: 265, distance: 148.4
click at [489, 265] on div "459069 - BALL BEVERAGE CAN SOUTH AMERICA LTD-- TIN - 29506474004421 Endereço : …" at bounding box center [432, 199] width 864 height 344
click at [320, 248] on div "459069 - BALL BEVERAGE CAN SOUTH AMERICA LTD-- TIN - 29506474004421 Endereço : …" at bounding box center [432, 199] width 864 height 344
